Goal: Transaction & Acquisition: Subscribe to service/newsletter

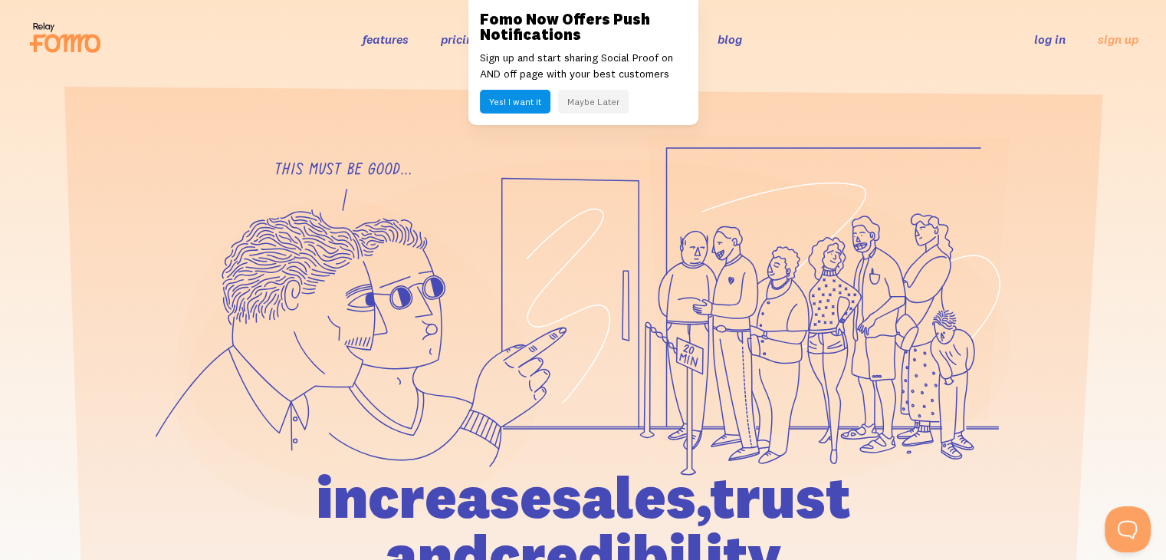
click at [501, 93] on button "Yes! I want it" at bounding box center [515, 102] width 71 height 24
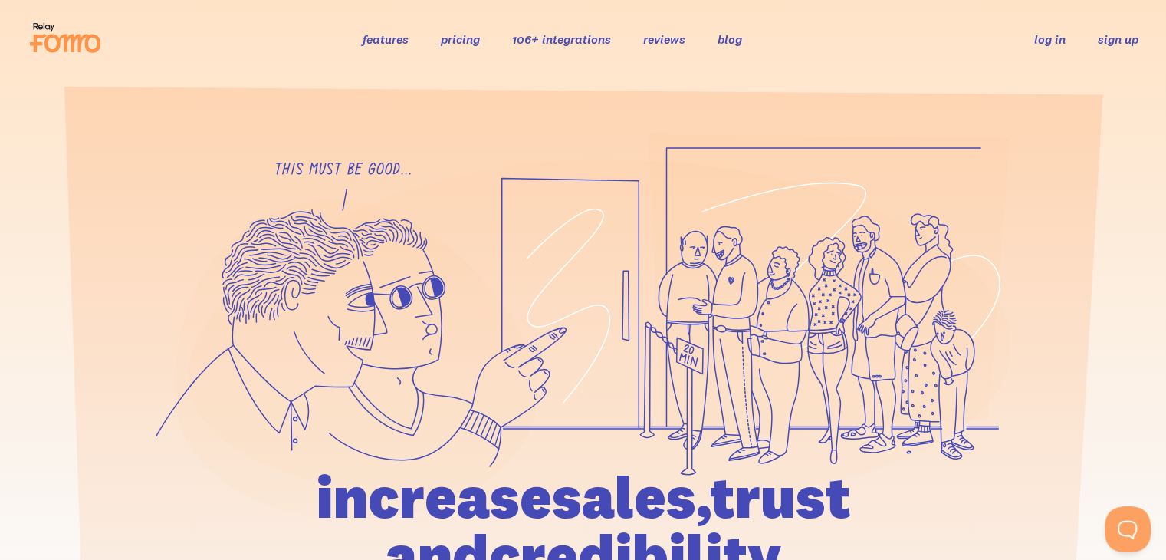
click at [1134, 44] on link "sign up" at bounding box center [1118, 39] width 41 height 16
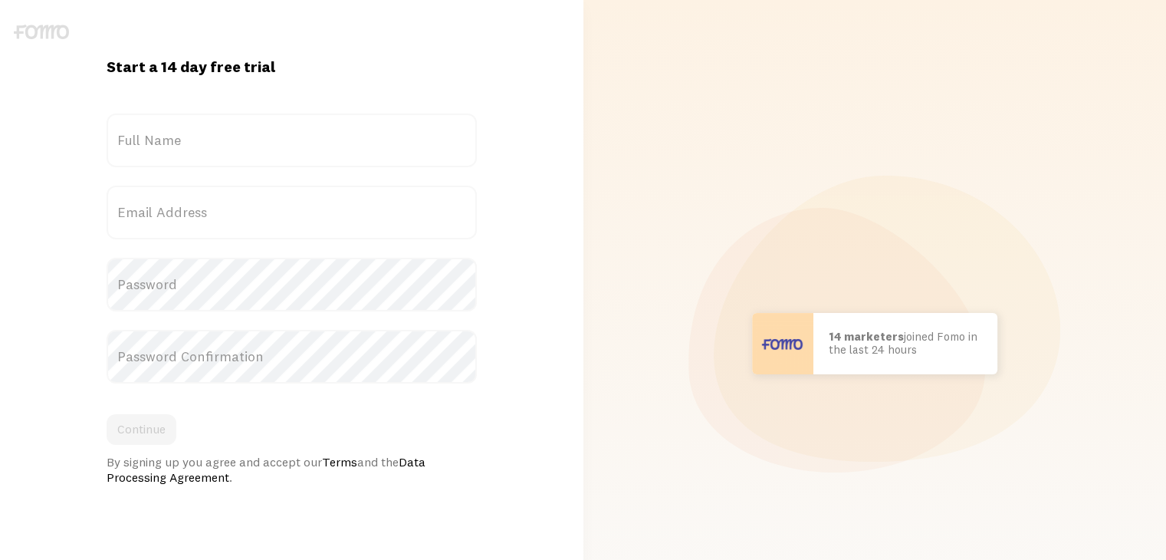
click at [274, 130] on label "Full Name" at bounding box center [292, 140] width 370 height 54
click at [274, 130] on input "Full Name" at bounding box center [292, 140] width 370 height 54
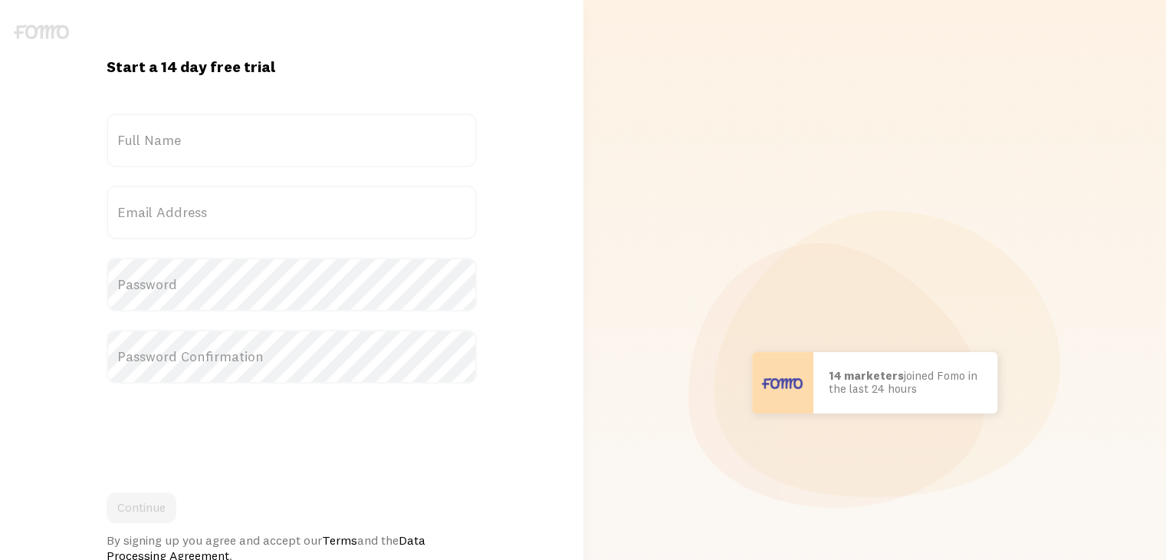
click at [234, 142] on label "Full Name" at bounding box center [292, 140] width 370 height 54
click at [234, 142] on input "Full Name" at bounding box center [292, 140] width 370 height 54
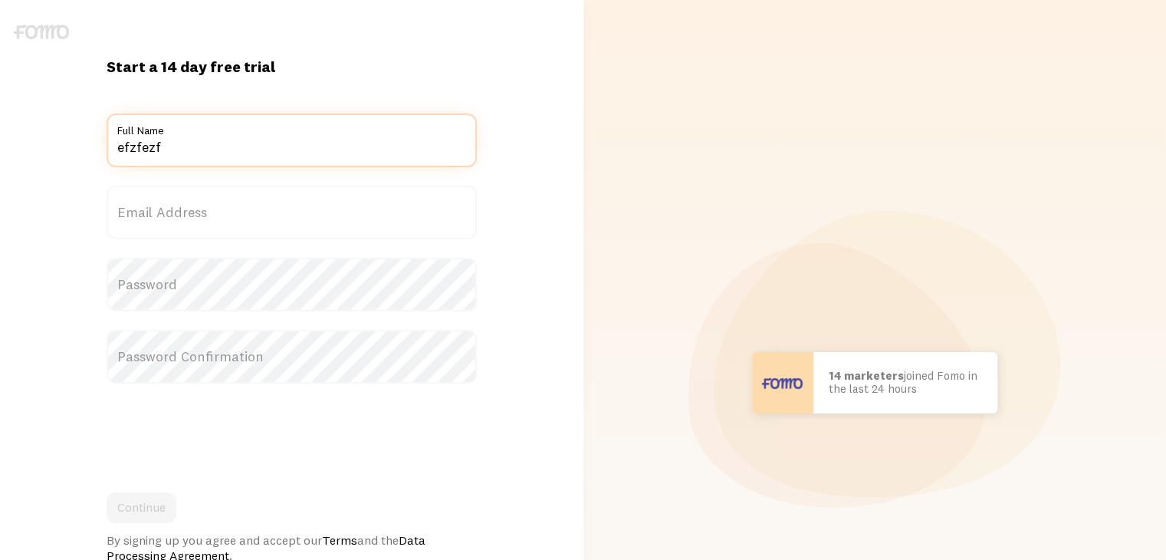
type input "efzfezf"
click at [201, 224] on label "Email Address" at bounding box center [292, 213] width 370 height 54
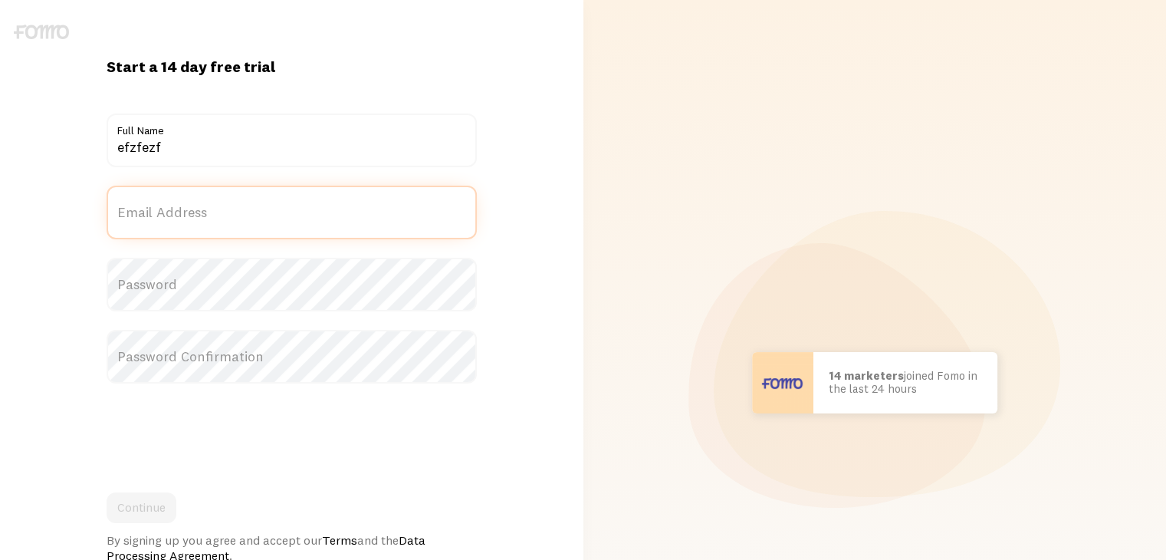
click at [201, 224] on input "Email Address" at bounding box center [292, 213] width 370 height 54
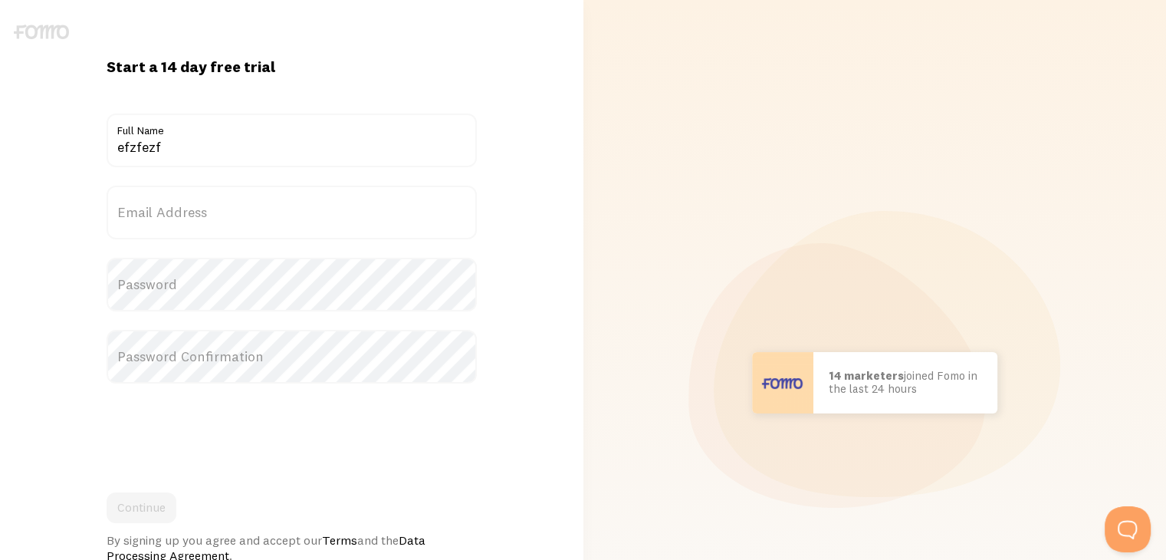
click at [228, 218] on label "Email Address" at bounding box center [292, 213] width 370 height 54
click at [228, 218] on input "Email Address" at bounding box center [292, 213] width 370 height 54
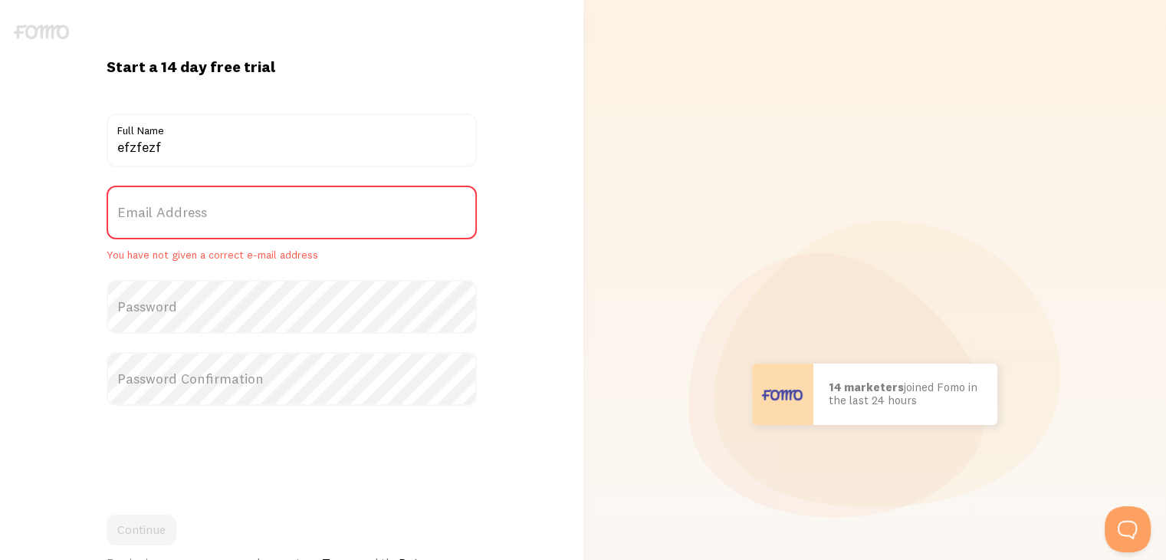
click at [218, 213] on label "Email Address" at bounding box center [292, 213] width 370 height 54
click at [218, 213] on input "Email Address" at bounding box center [292, 213] width 370 height 54
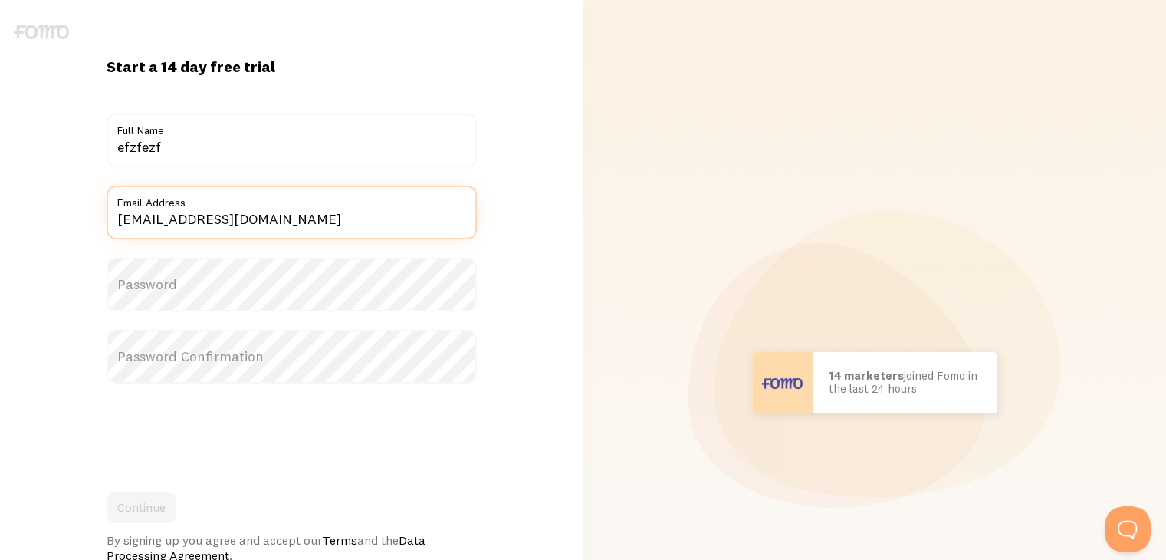
type input "khammarben2@gmail.com"
click at [199, 291] on label "Password" at bounding box center [292, 285] width 370 height 54
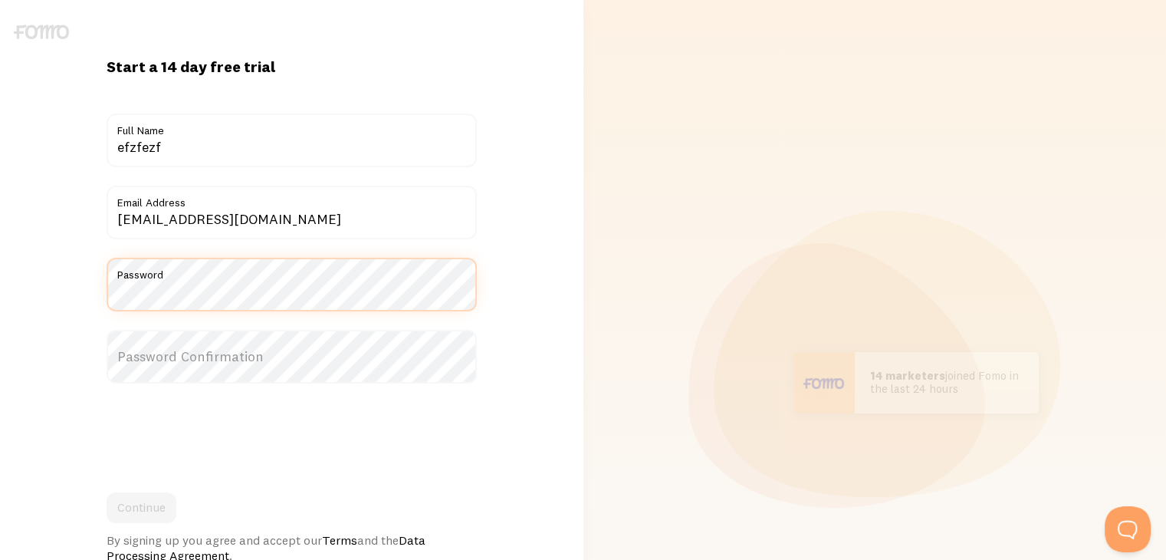
click at [52, 274] on div "Start a 14 day free trial {{ count }} people signed up today! Title efzfezf Ful…" at bounding box center [291, 383] width 583 height 652
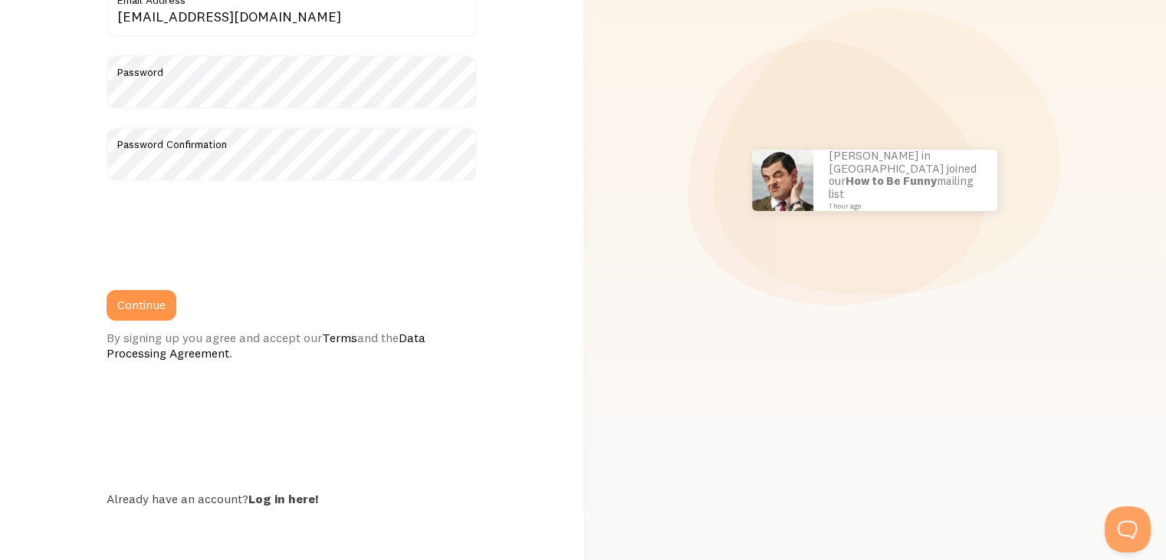
scroll to position [205, 0]
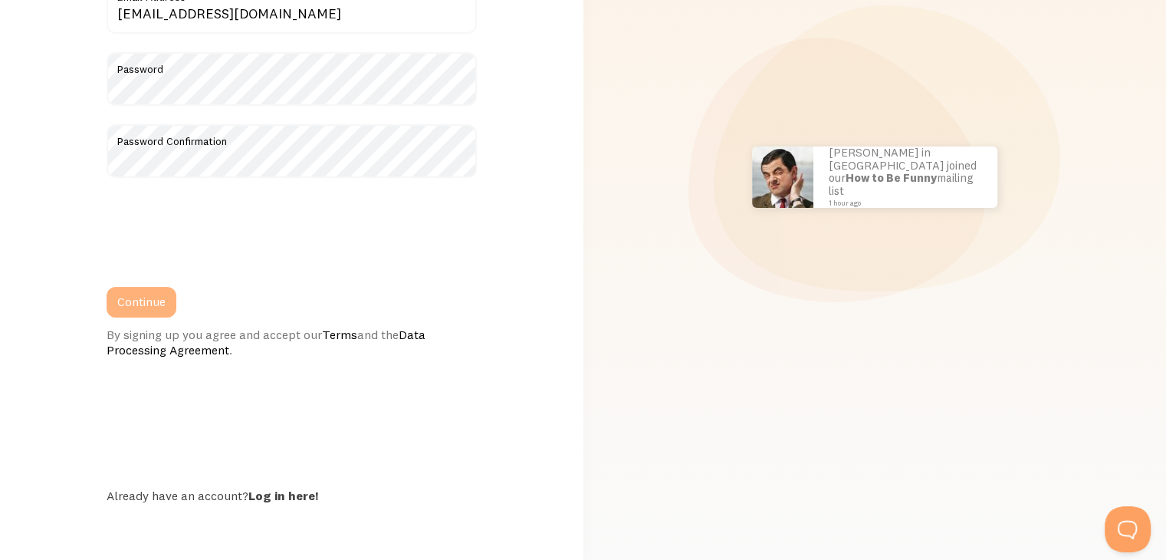
click at [150, 304] on button "Continue" at bounding box center [142, 302] width 70 height 31
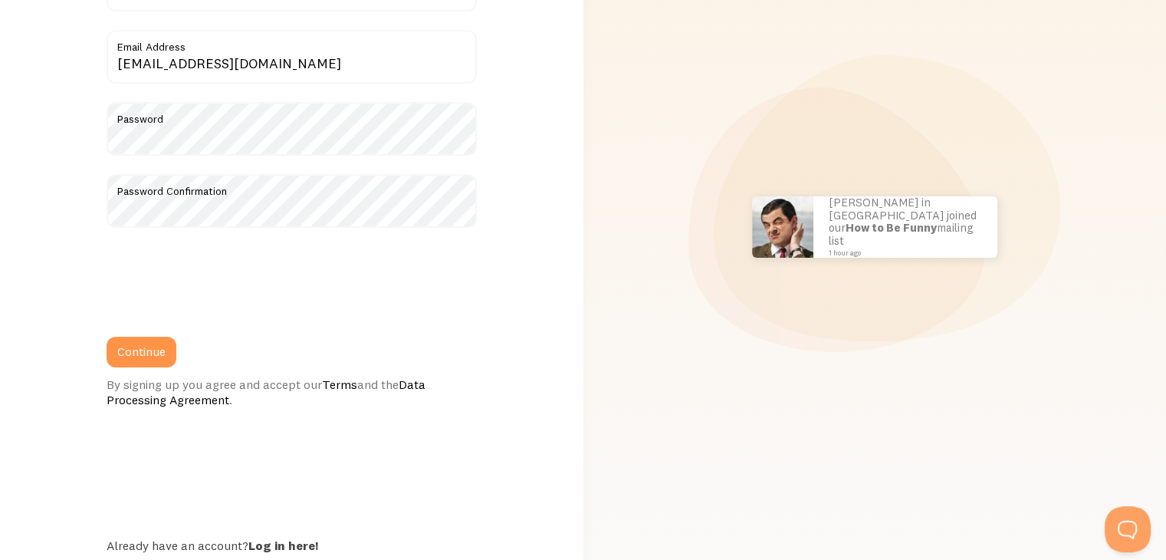
scroll to position [129, 0]
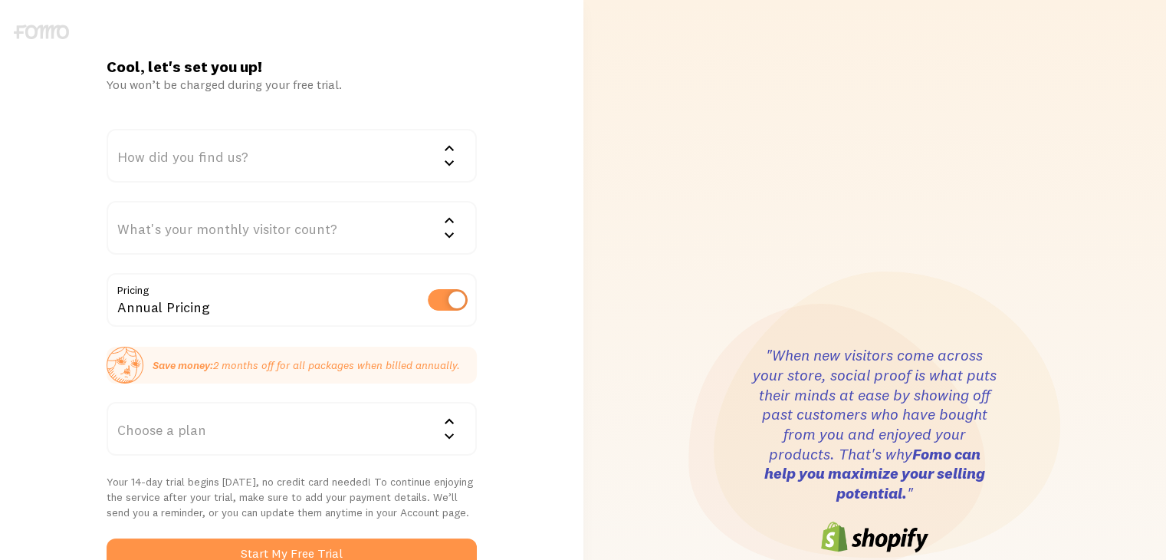
click at [354, 163] on div "How did you find us?" at bounding box center [292, 156] width 370 height 54
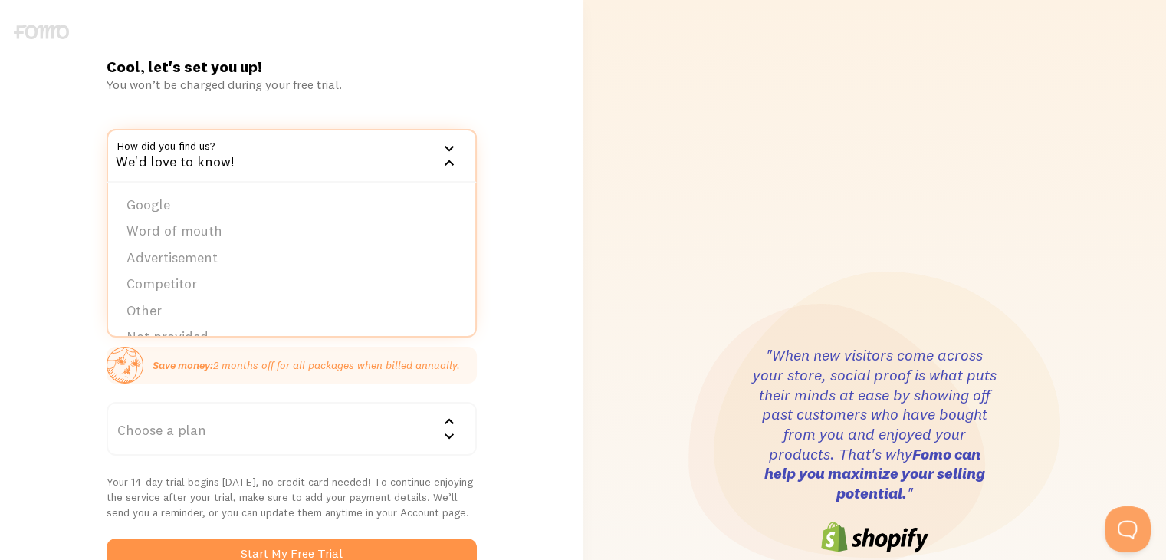
click at [246, 232] on li "Word of mouth" at bounding box center [291, 231] width 367 height 27
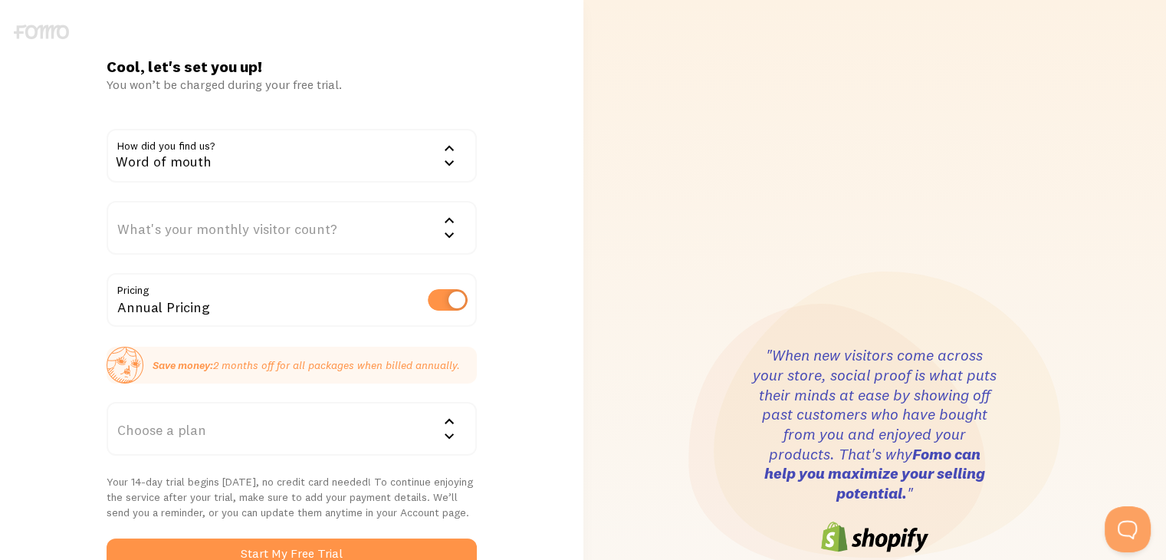
click at [273, 227] on div "What's your monthly visitor count?" at bounding box center [292, 228] width 370 height 54
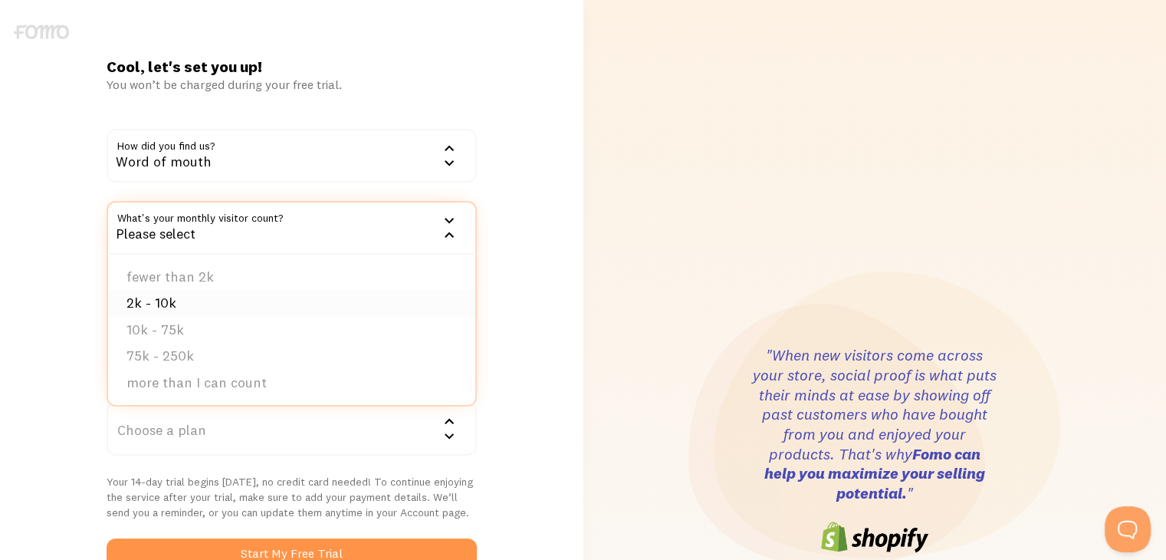
click at [274, 310] on li "2k - 10k" at bounding box center [291, 303] width 367 height 27
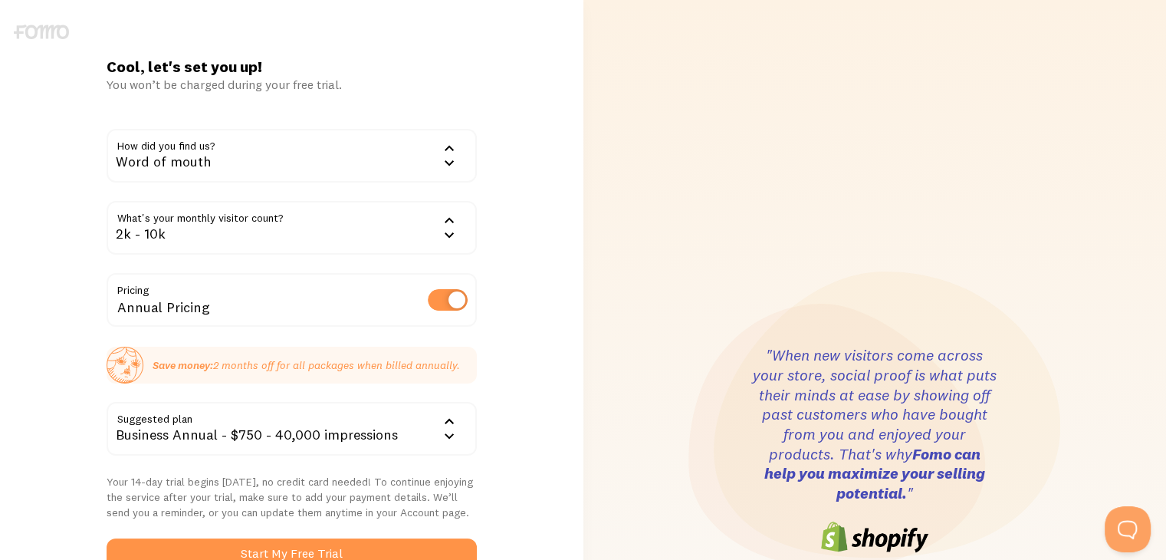
click at [245, 228] on div "2k - 10k" at bounding box center [292, 228] width 370 height 54
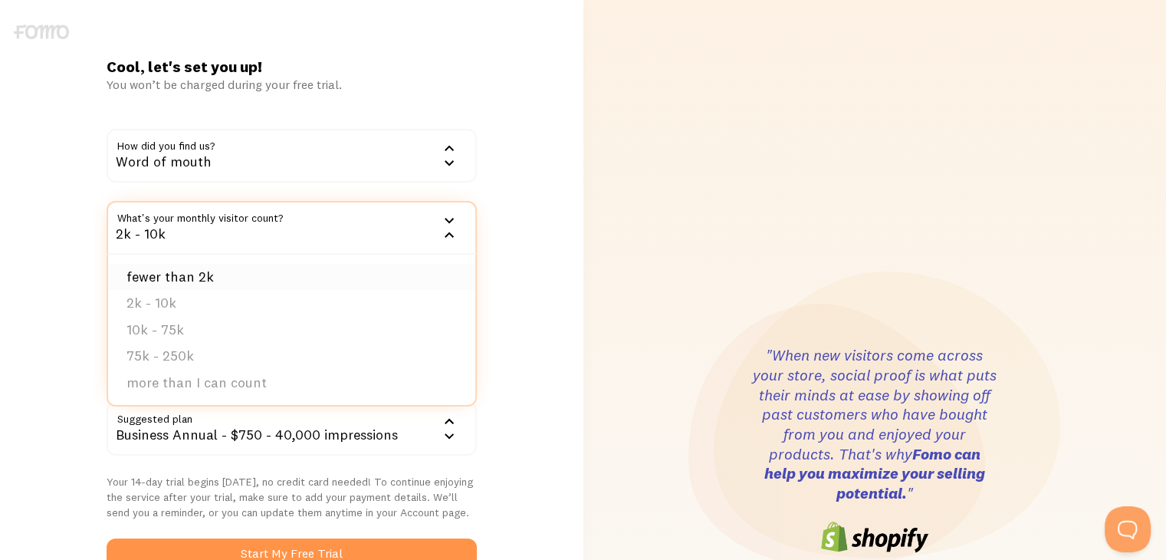
click at [258, 274] on li "fewer than 2k" at bounding box center [291, 277] width 367 height 27
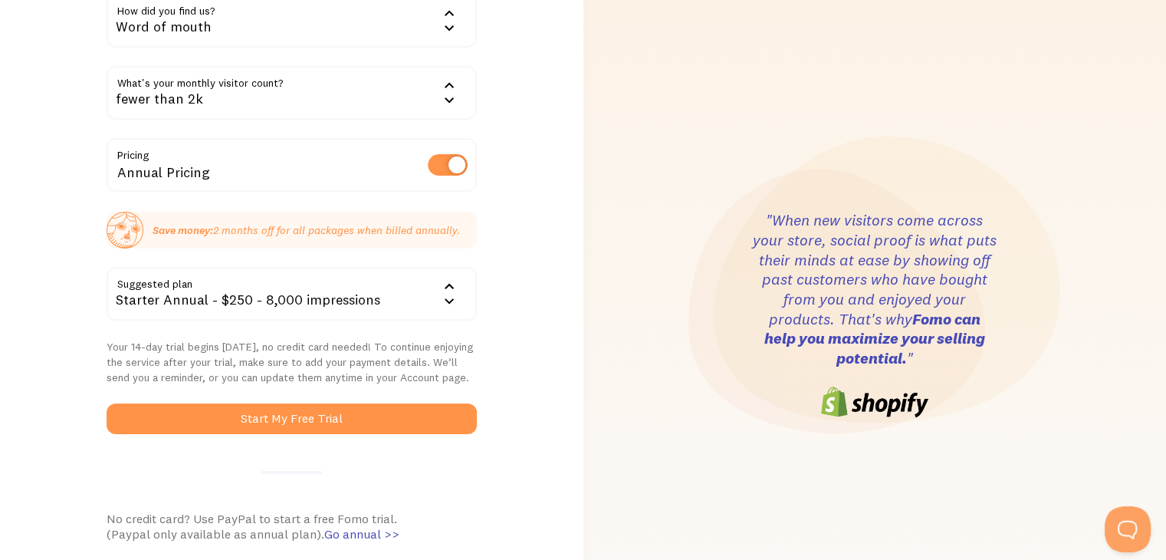
scroll to position [307, 0]
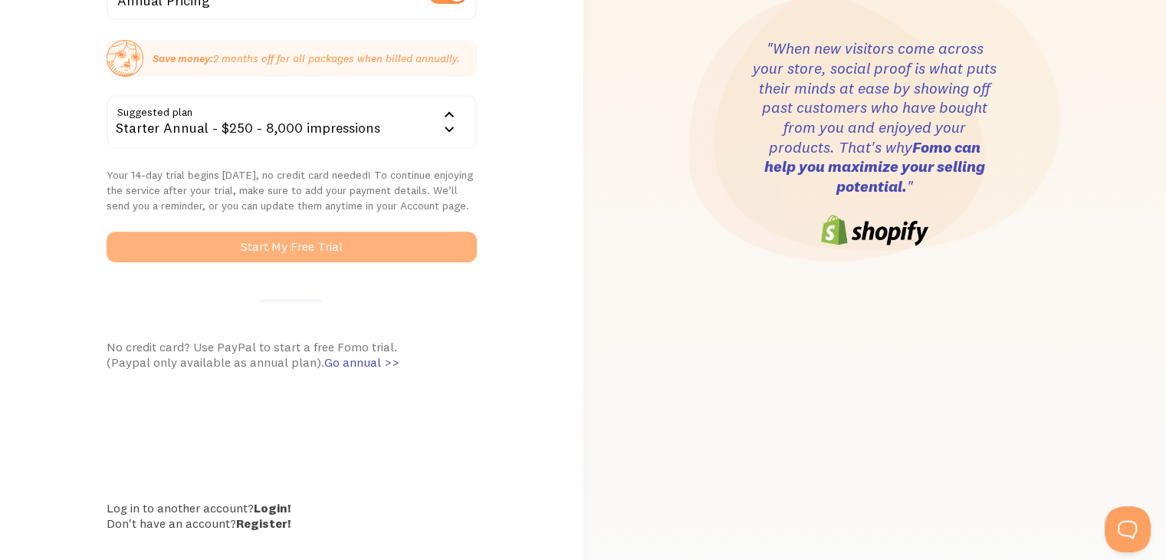
click at [300, 254] on button "Start My Free Trial" at bounding box center [292, 247] width 370 height 31
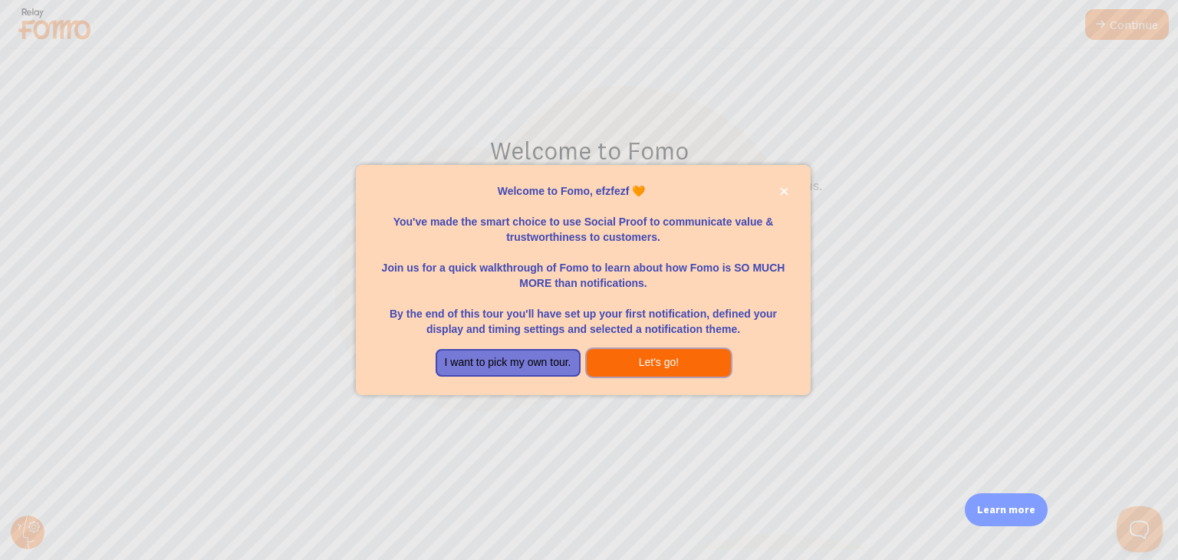
click at [643, 355] on button "Let's go!" at bounding box center [658, 363] width 145 height 28
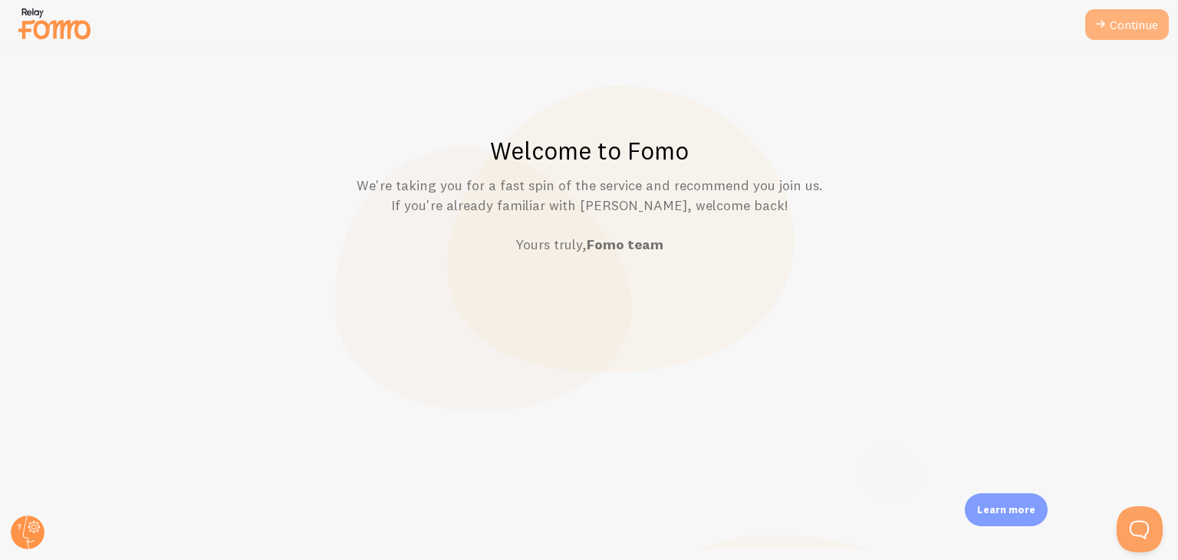
click at [1110, 24] on link "Continue" at bounding box center [1127, 24] width 84 height 31
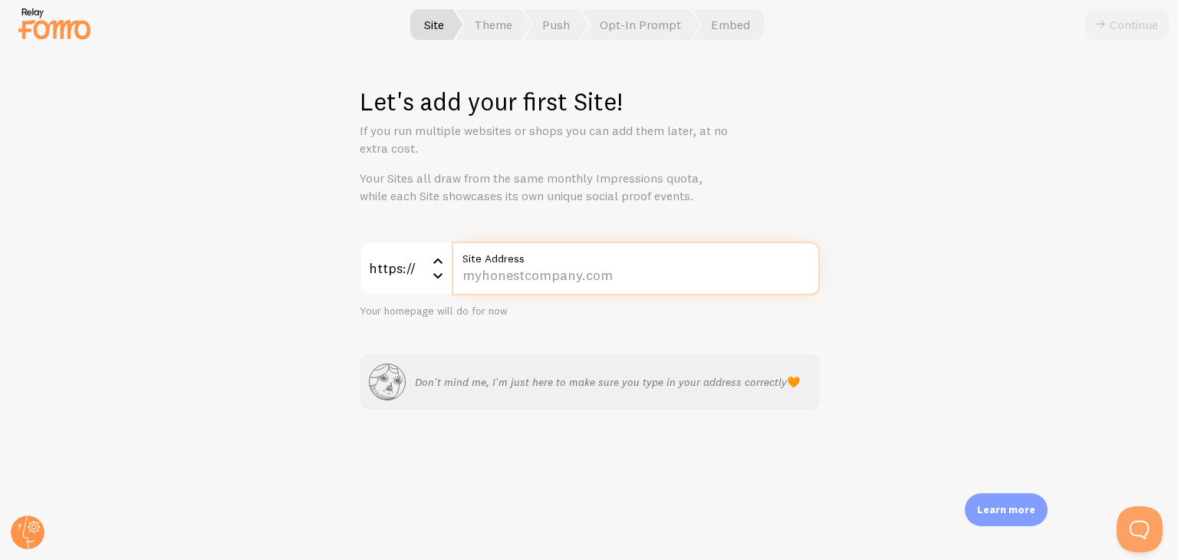
click at [560, 277] on input "Site Address" at bounding box center [636, 268] width 368 height 54
click at [563, 278] on input "Site Address" at bounding box center [636, 268] width 368 height 54
